Goal: Task Accomplishment & Management: Use online tool/utility

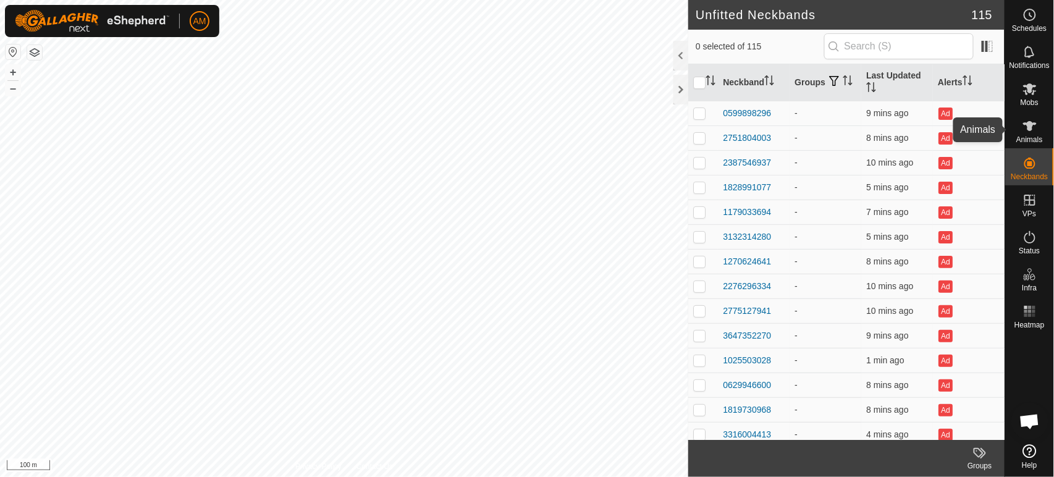
click at [1033, 117] on es-animals-svg-icon at bounding box center [1029, 126] width 22 height 20
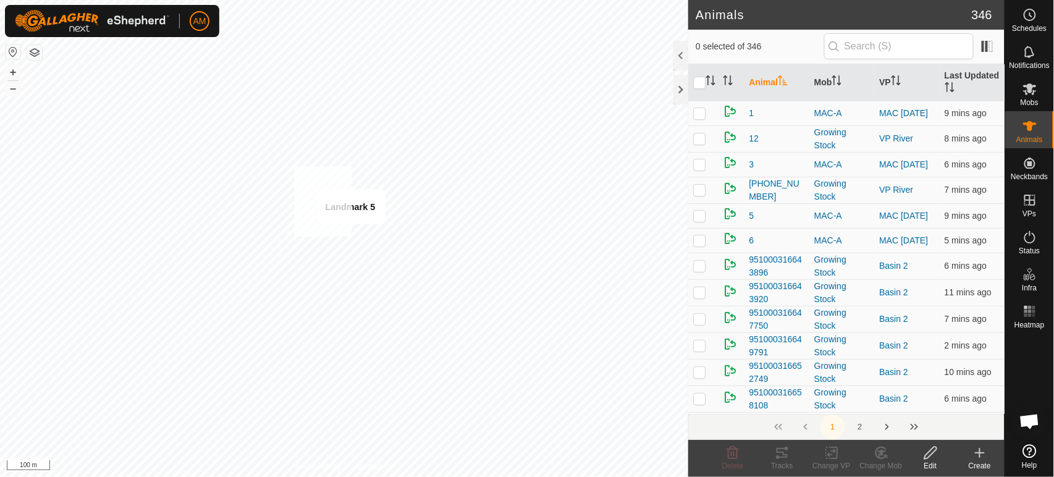
checkbox input "true"
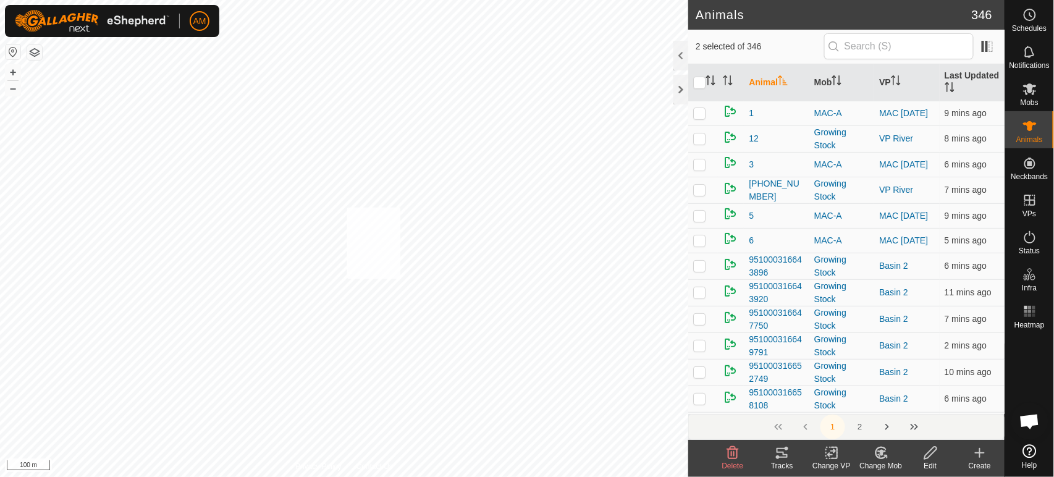
checkbox input "true"
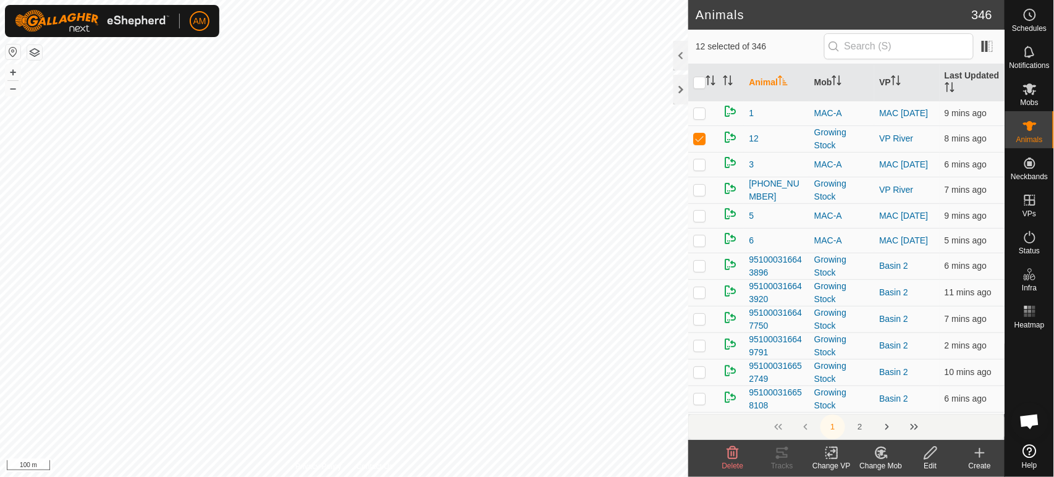
click at [829, 462] on div "Change VP" at bounding box center [831, 465] width 49 height 11
click at [868, 405] on link "Choose VP..." at bounding box center [869, 399] width 122 height 25
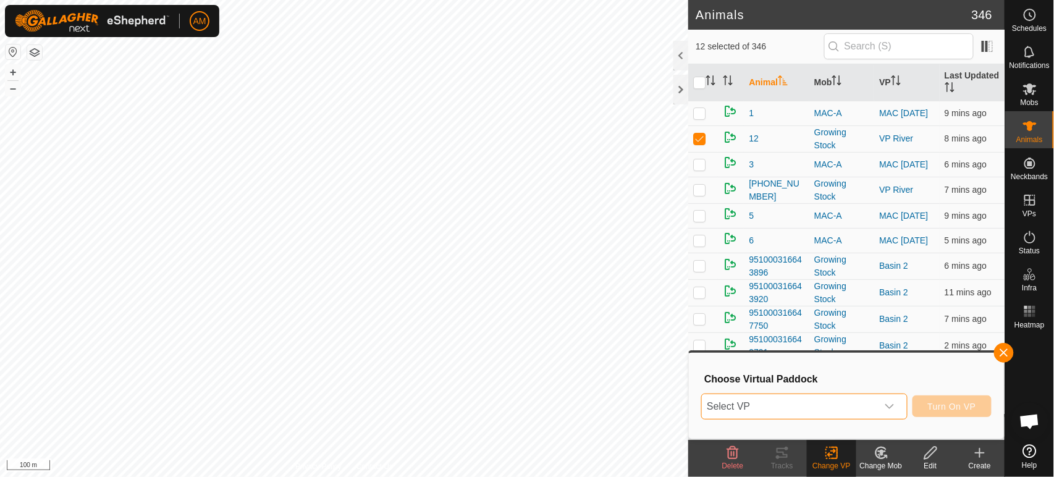
click at [834, 405] on span "Select VP" at bounding box center [789, 406] width 175 height 25
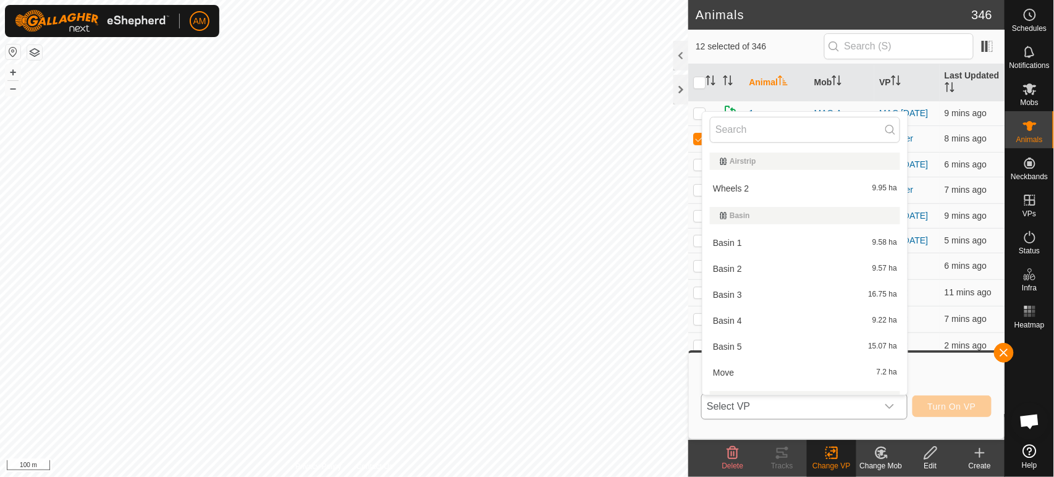
click at [734, 293] on li "Basin 3 16.75 ha" at bounding box center [804, 294] width 205 height 25
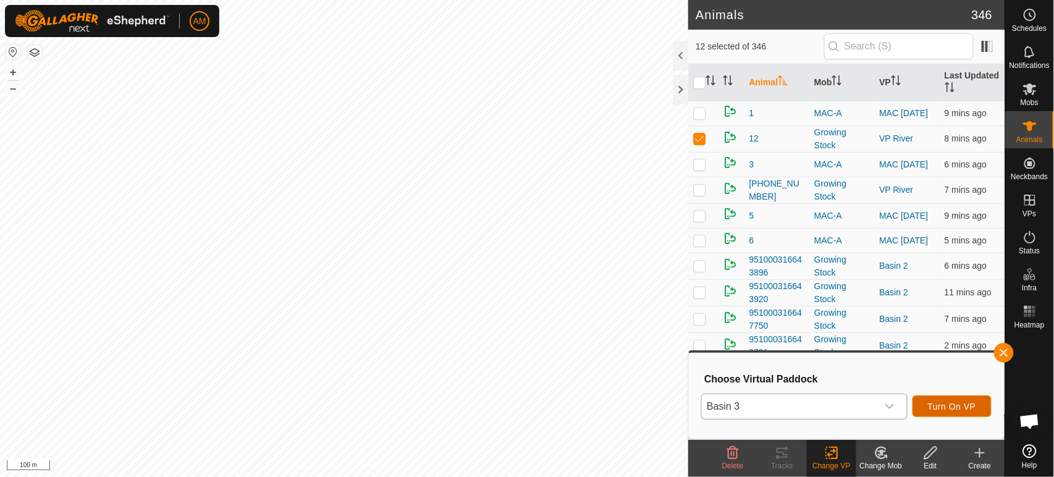
click at [956, 396] on button "Turn On VP" at bounding box center [951, 406] width 79 height 22
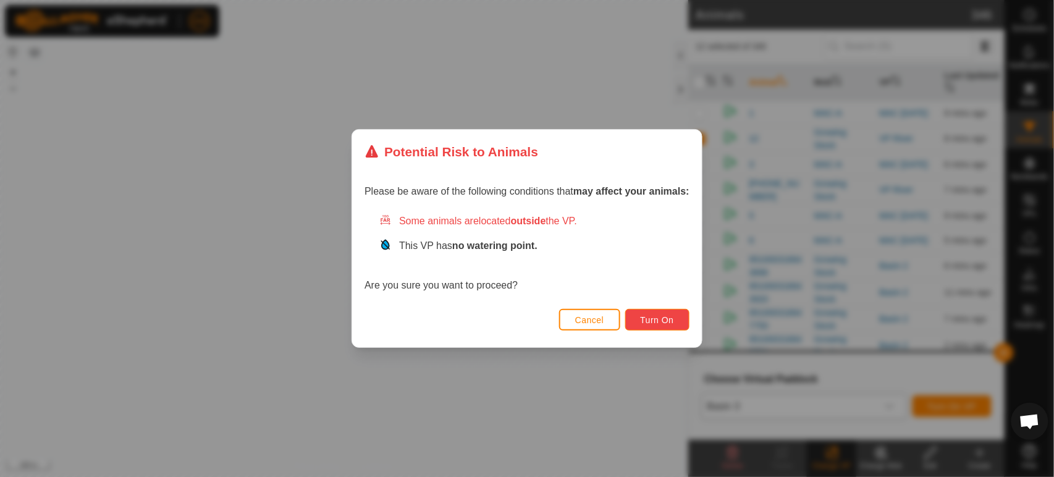
click at [645, 325] on button "Turn On" at bounding box center [657, 320] width 64 height 22
